Goal: Navigation & Orientation: Find specific page/section

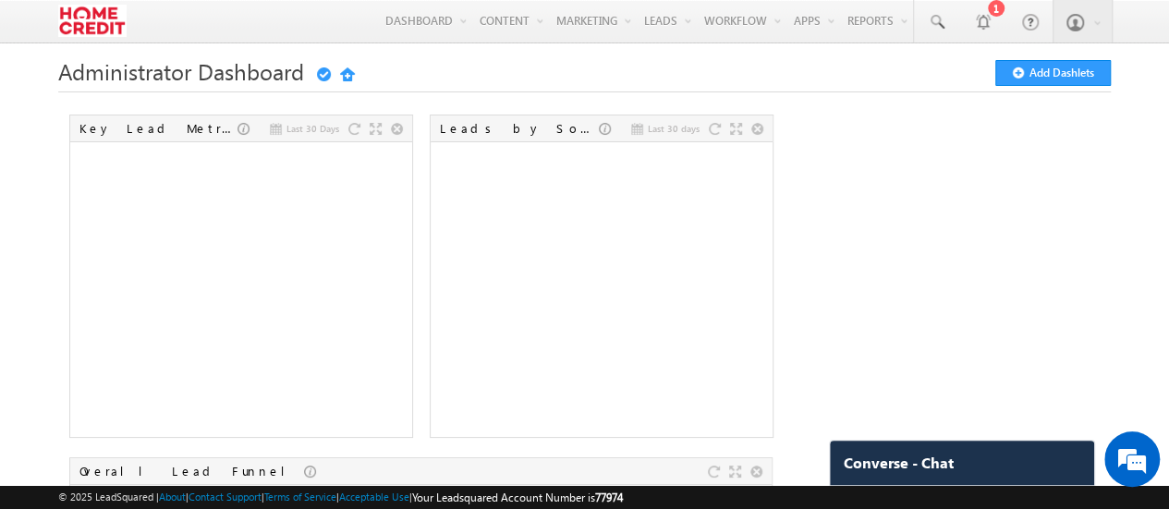
click at [107, 21] on img at bounding box center [91, 21] width 67 height 32
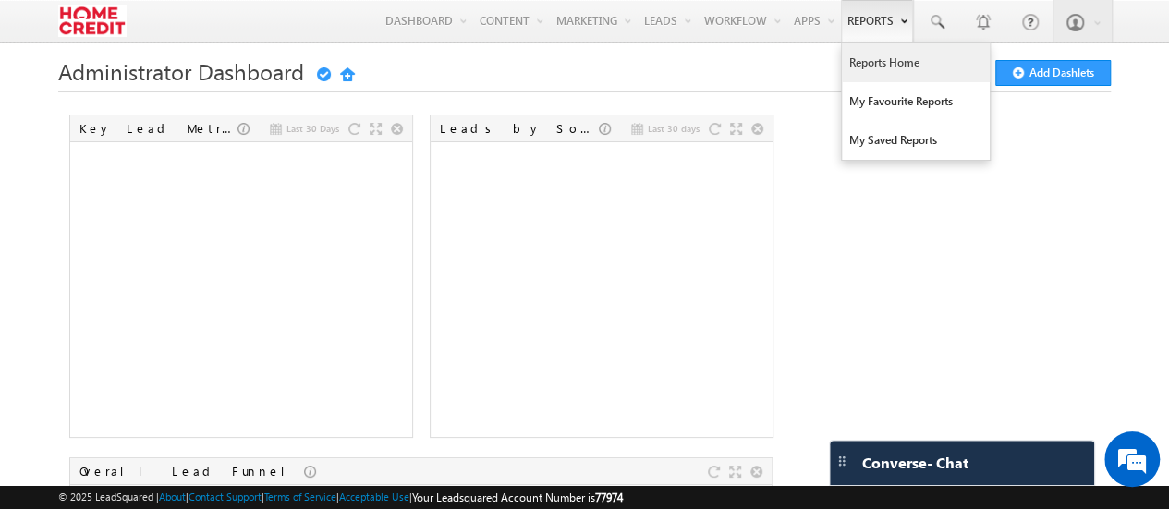
click at [880, 58] on link "Reports Home" at bounding box center [916, 62] width 148 height 39
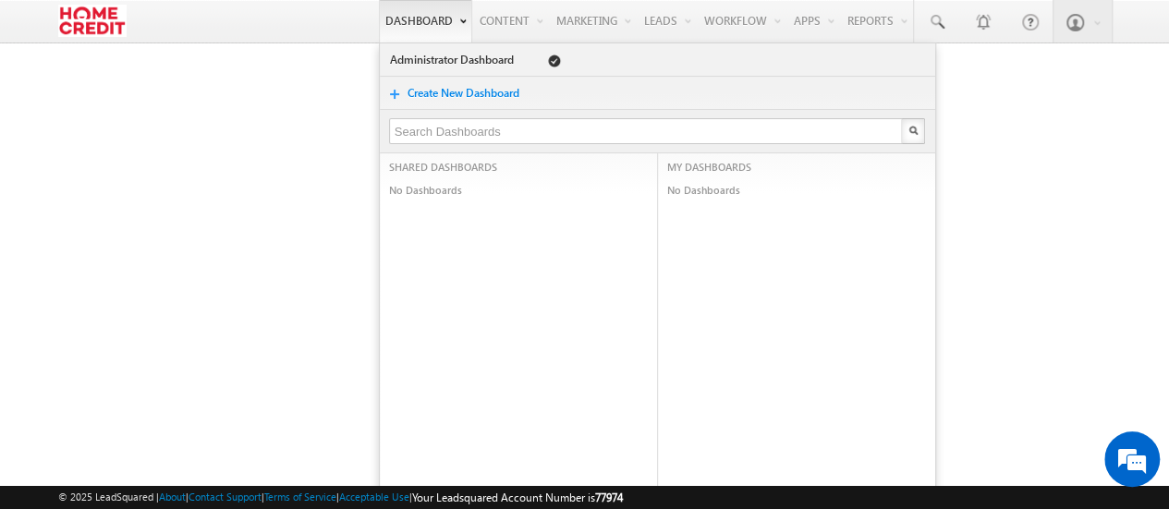
click at [394, 18] on link "Dashboard" at bounding box center [425, 21] width 93 height 42
click at [404, 55] on link "Administrator Dashboard" at bounding box center [454, 60] width 131 height 18
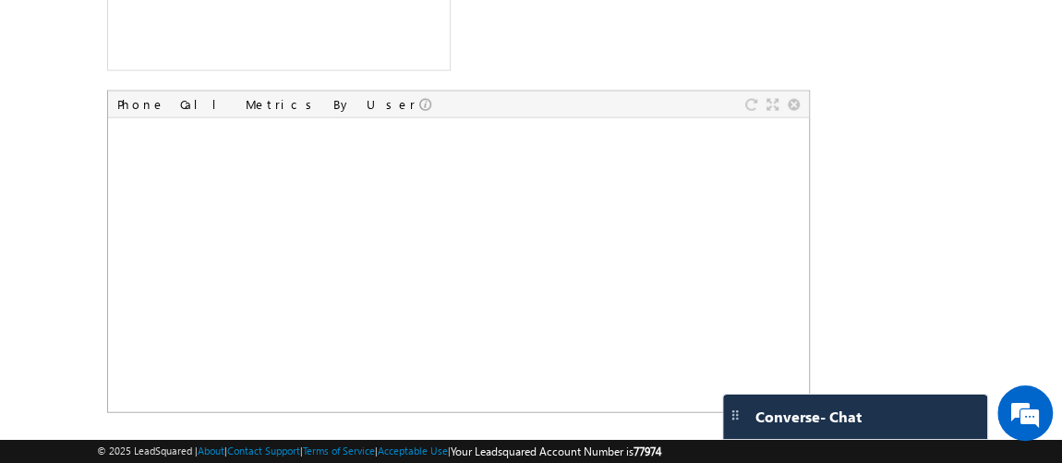
scroll to position [2081, 0]
